Goal: Task Accomplishment & Management: Use online tool/utility

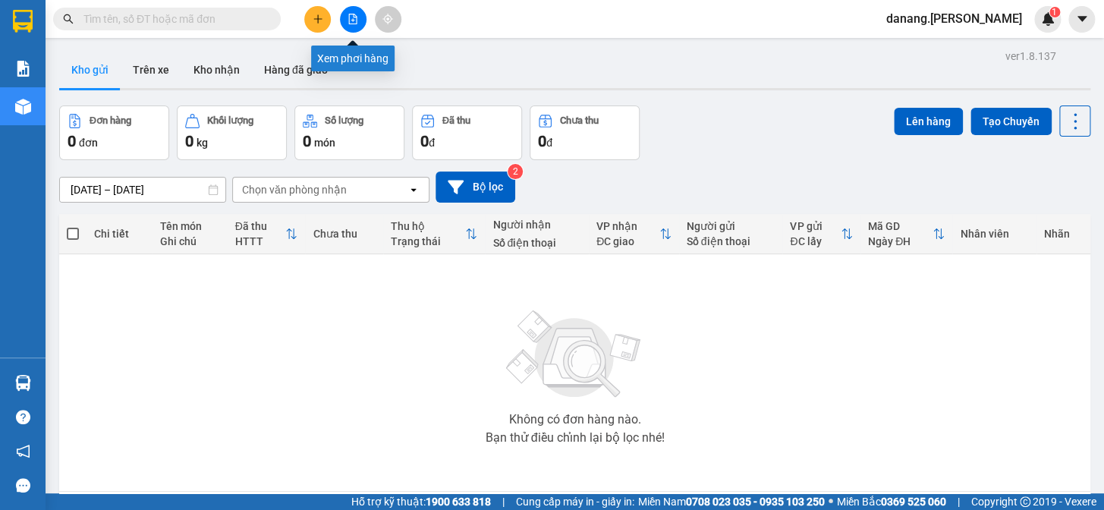
click at [352, 12] on button at bounding box center [353, 19] width 27 height 27
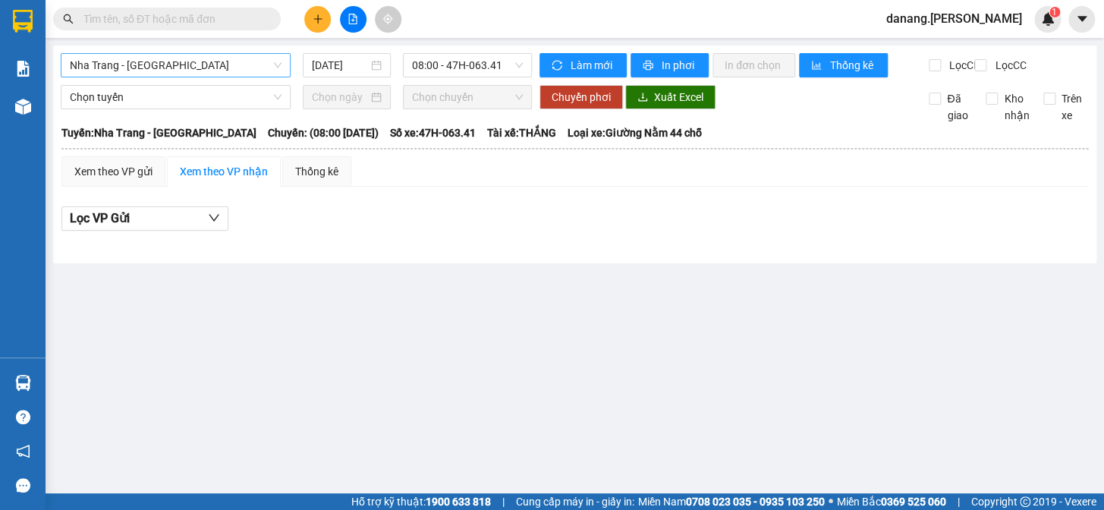
click at [140, 55] on span "Nha Trang - [GEOGRAPHIC_DATA]" at bounding box center [176, 65] width 212 height 23
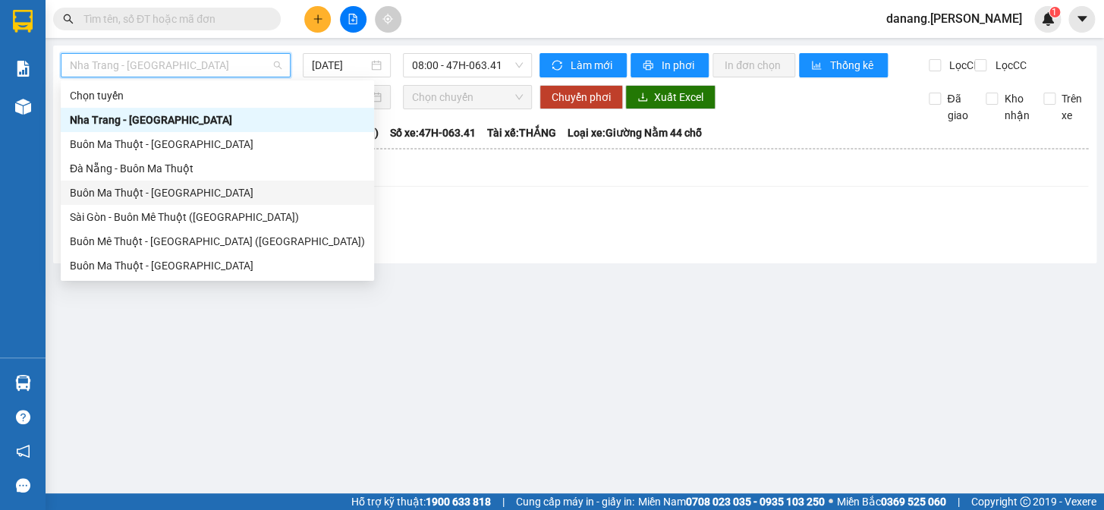
click at [131, 198] on div "Buôn Ma Thuột - [GEOGRAPHIC_DATA]" at bounding box center [217, 192] width 295 height 17
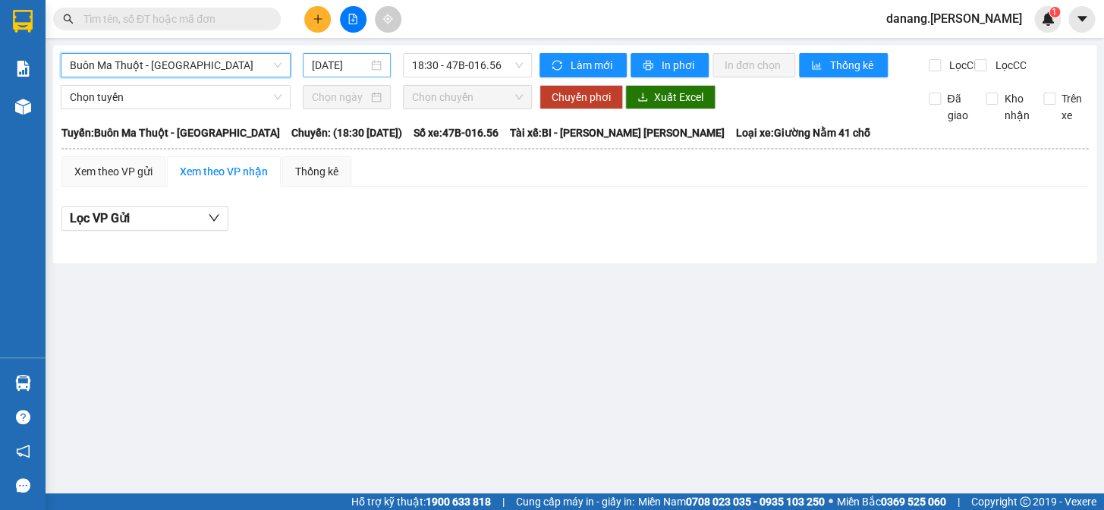
click at [344, 71] on input "[DATE]" at bounding box center [340, 65] width 57 height 17
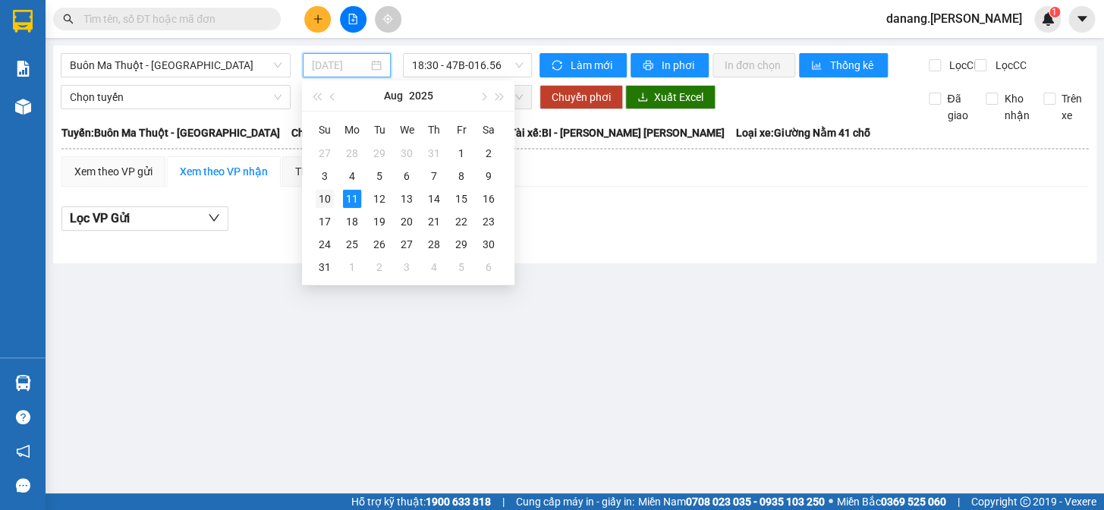
click at [326, 197] on div "10" at bounding box center [325, 199] width 18 height 18
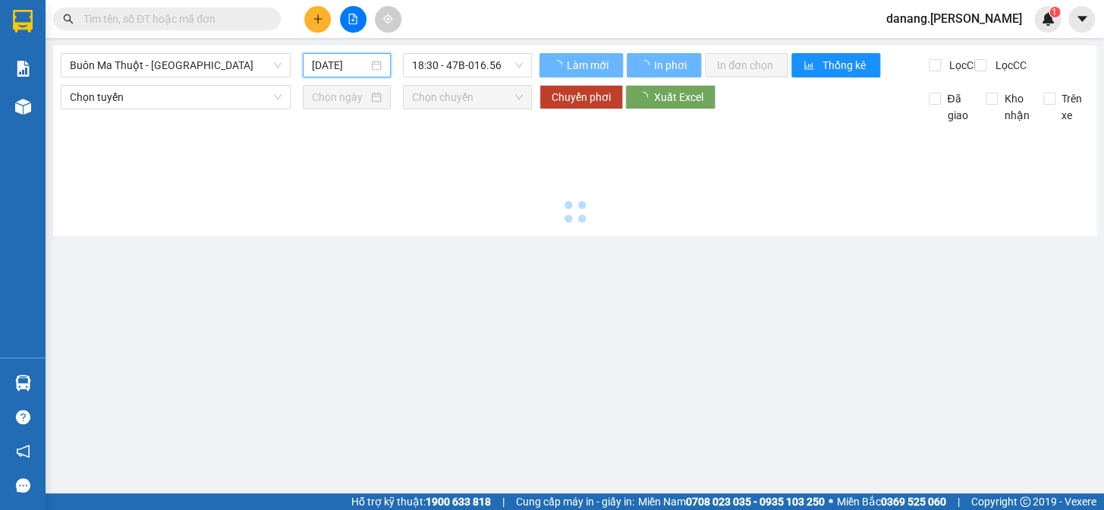
type input "[DATE]"
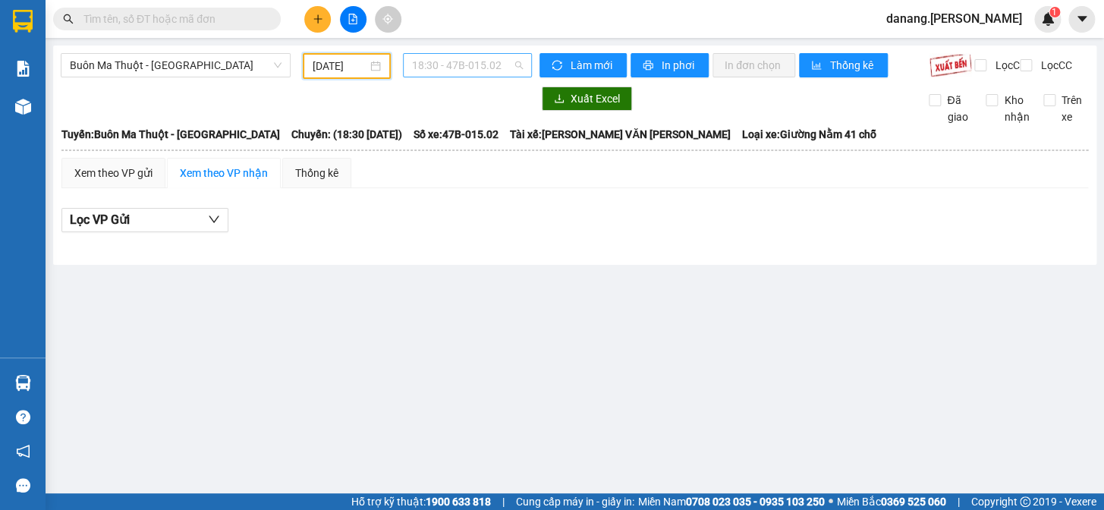
click at [446, 63] on span "18:30 - 47B-015.02" at bounding box center [467, 65] width 111 height 23
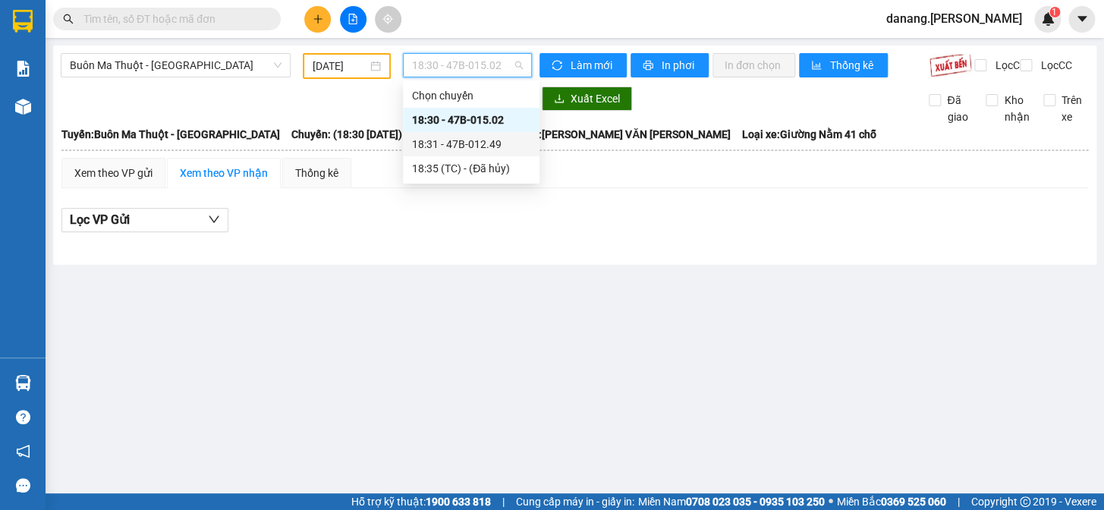
click at [460, 146] on div "18:31 - 47B-012.49" at bounding box center [471, 144] width 118 height 17
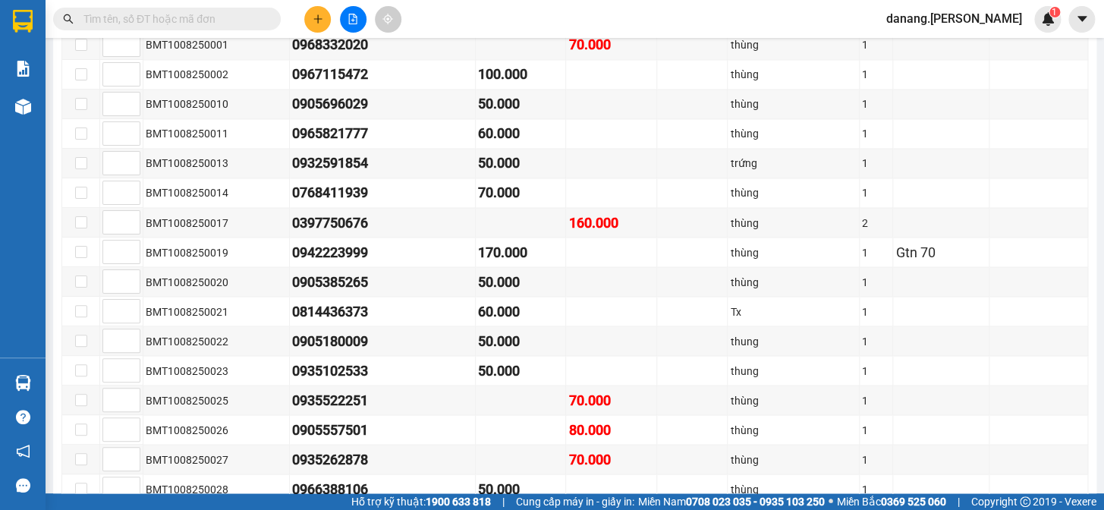
scroll to position [801, 0]
